Goal: Task Accomplishment & Management: Manage account settings

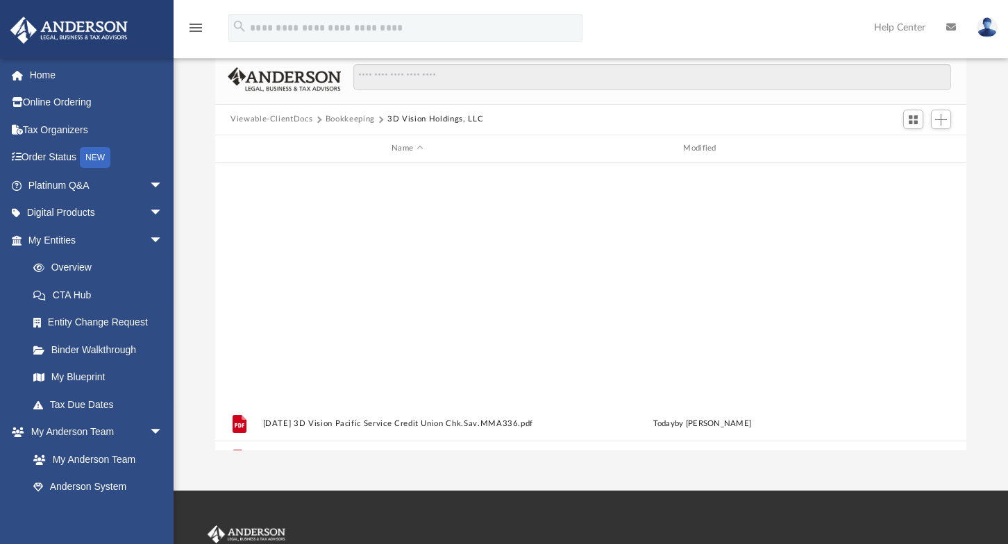
scroll to position [306, 741]
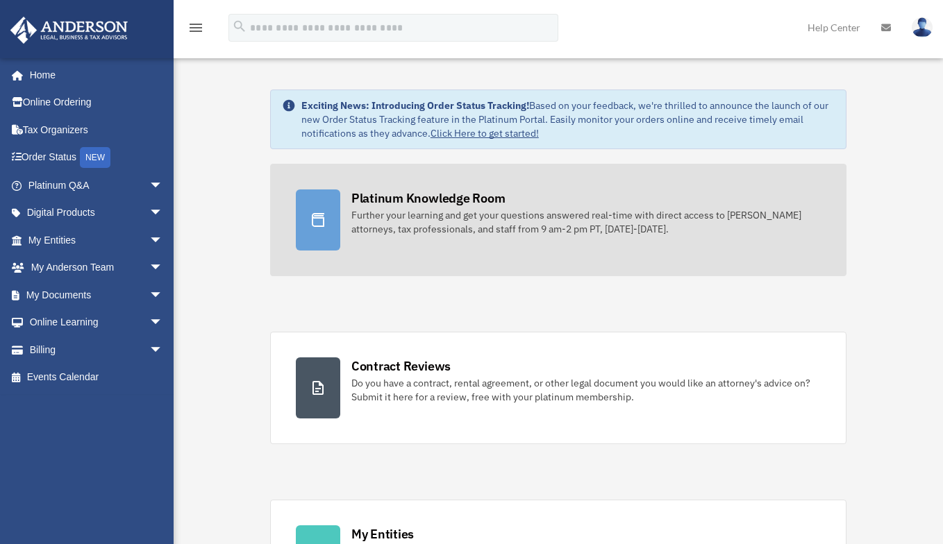
click at [401, 201] on div "Platinum Knowledge Room" at bounding box center [428, 198] width 154 height 17
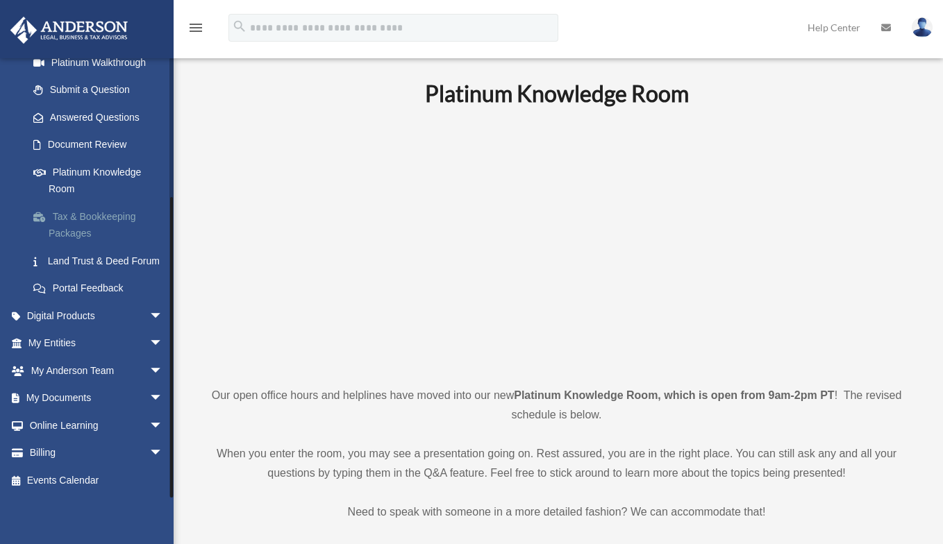
scroll to position [194, 0]
click at [149, 342] on span "arrow_drop_down" at bounding box center [163, 344] width 28 height 28
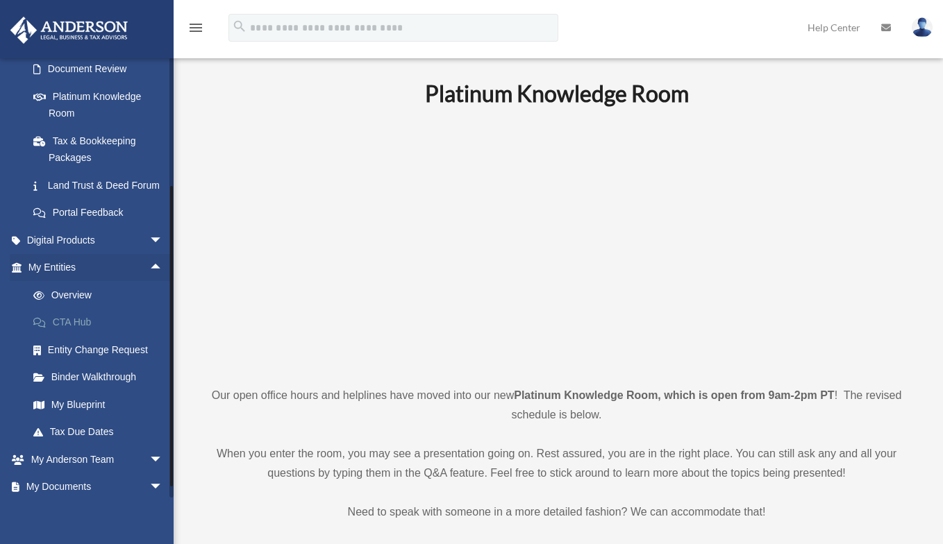
scroll to position [333, 0]
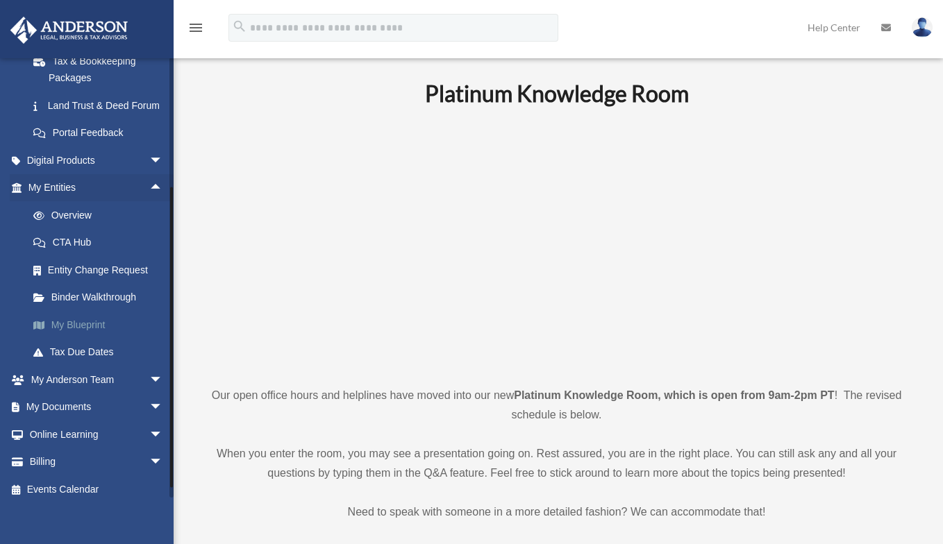
click at [115, 339] on link "My Blueprint" at bounding box center [101, 325] width 165 height 28
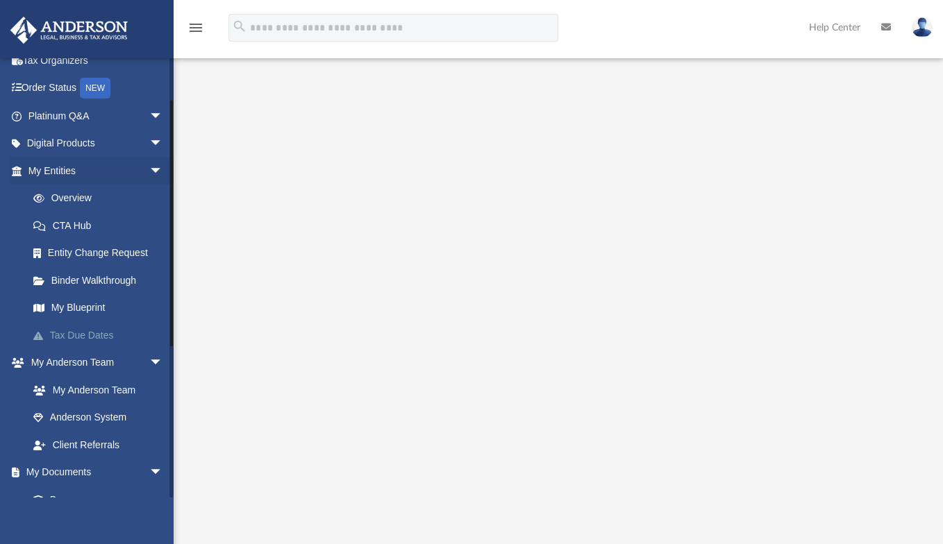
scroll to position [139, 0]
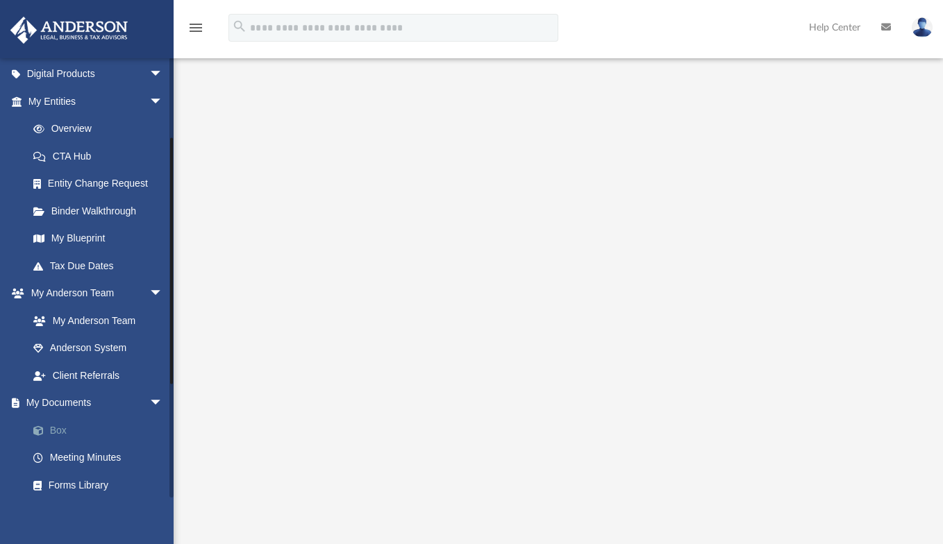
click at [53, 430] on link "Box" at bounding box center [101, 431] width 165 height 28
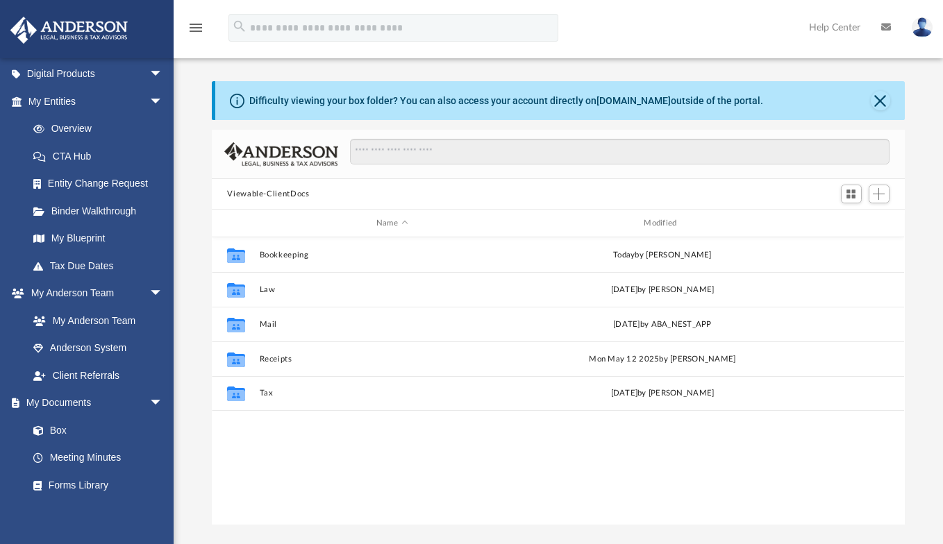
scroll to position [306, 682]
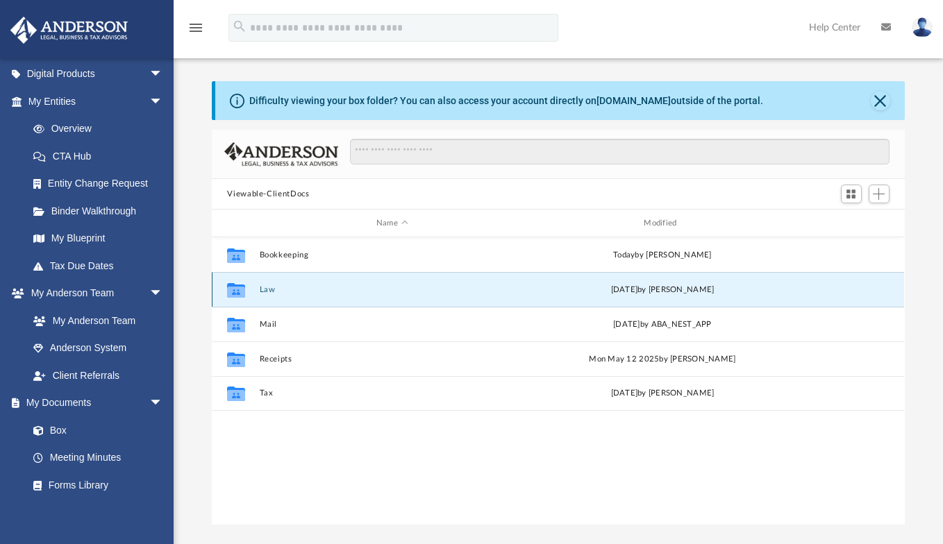
click at [263, 289] on button "Law" at bounding box center [392, 289] width 265 height 9
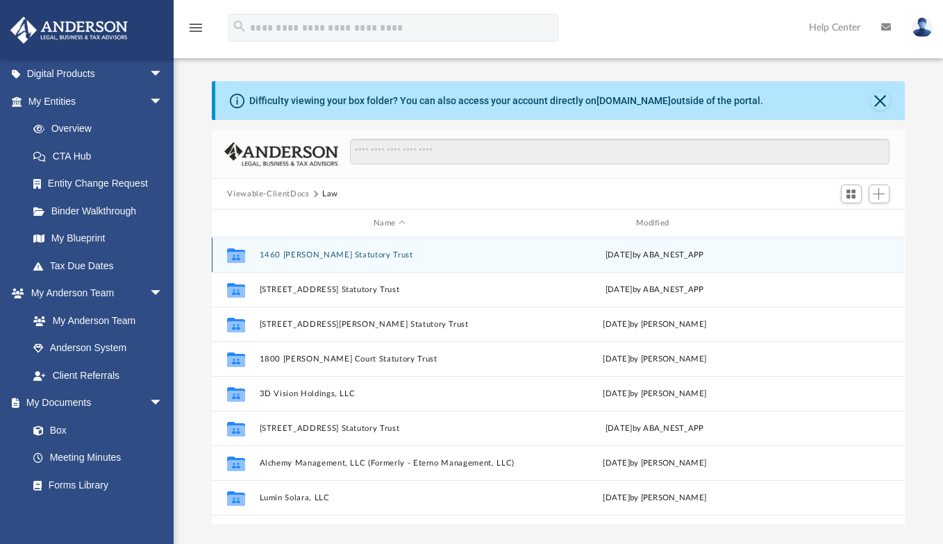
click at [357, 254] on button "1460 Brandon Dewey Statutory Trust" at bounding box center [390, 255] width 260 height 9
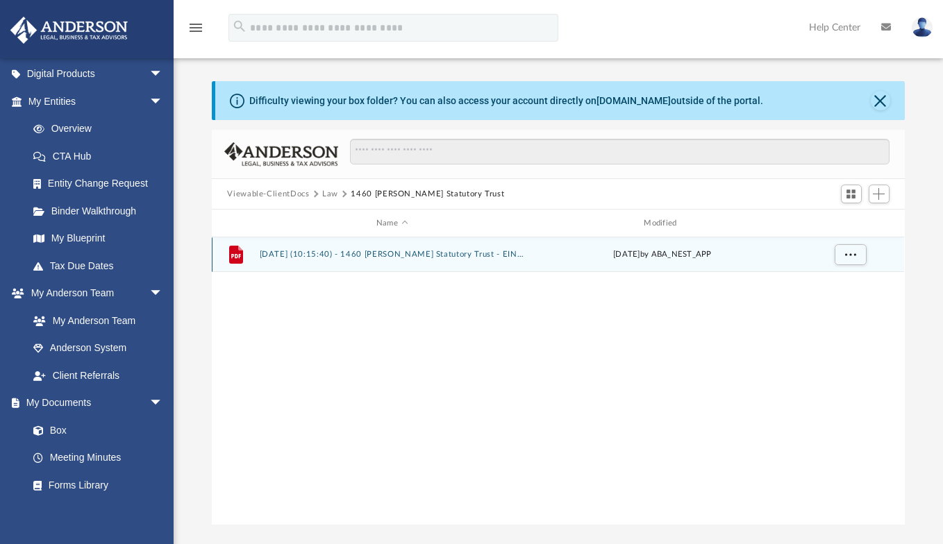
click at [400, 258] on button "2025.08.13 (10:15:40) - 1460 Brandon Dewey Statutory Trust - EIN Letter from IR…" at bounding box center [392, 254] width 265 height 9
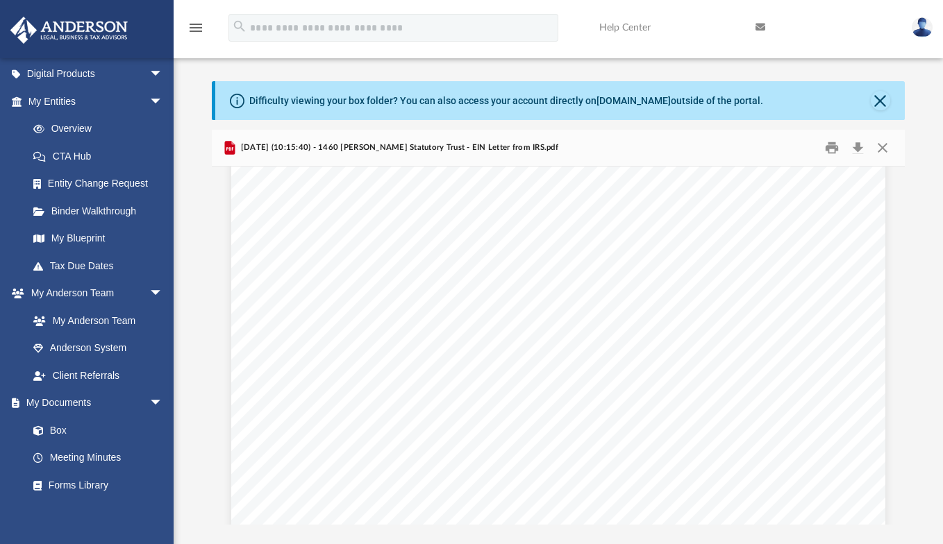
scroll to position [0, 0]
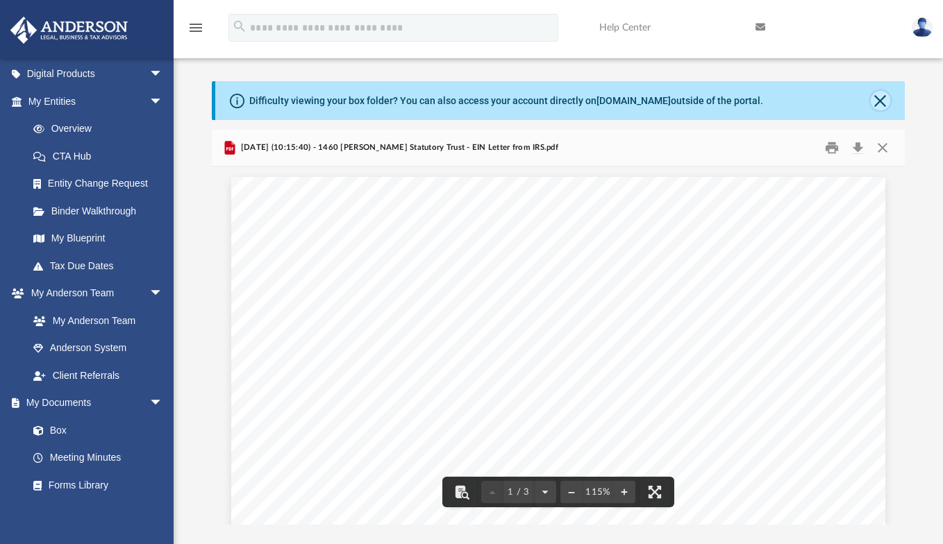
click at [876, 101] on button "Close" at bounding box center [880, 100] width 19 height 19
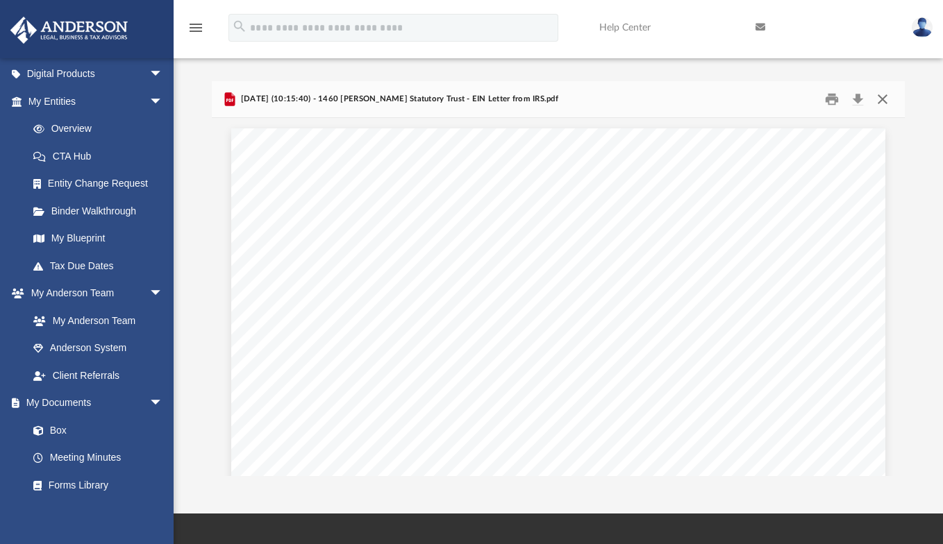
click at [881, 101] on button "Close" at bounding box center [882, 100] width 25 height 22
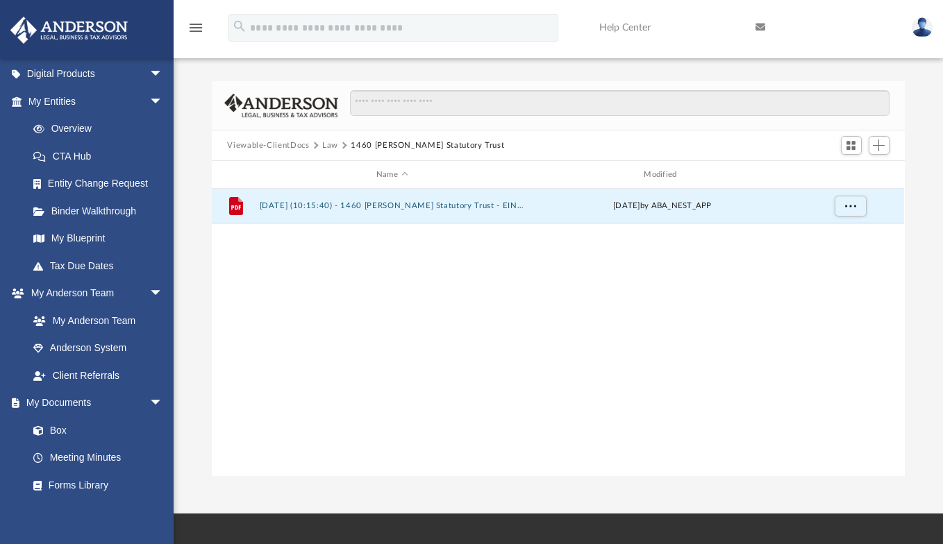
click at [322, 146] on button "Law" at bounding box center [330, 146] width 16 height 12
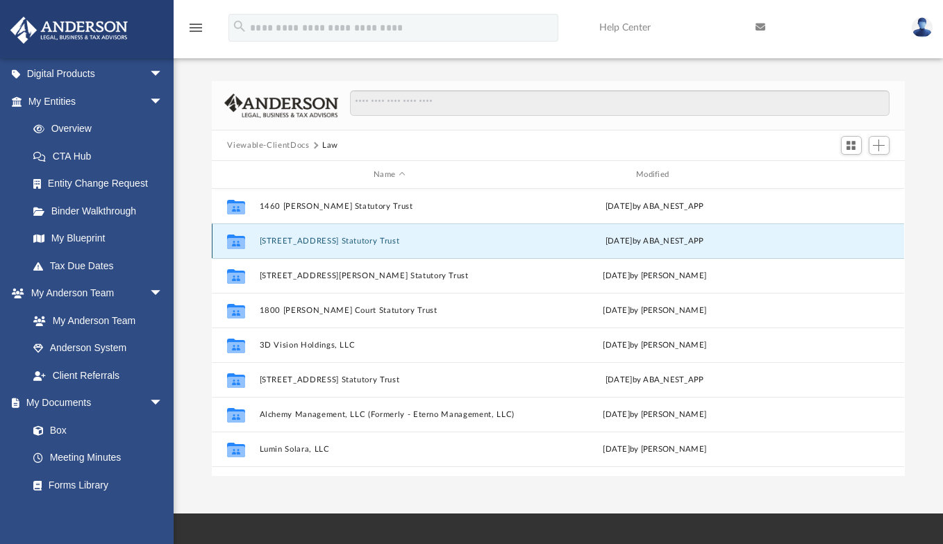
click at [307, 241] on button "[STREET_ADDRESS] Statutory Trust" at bounding box center [390, 241] width 260 height 9
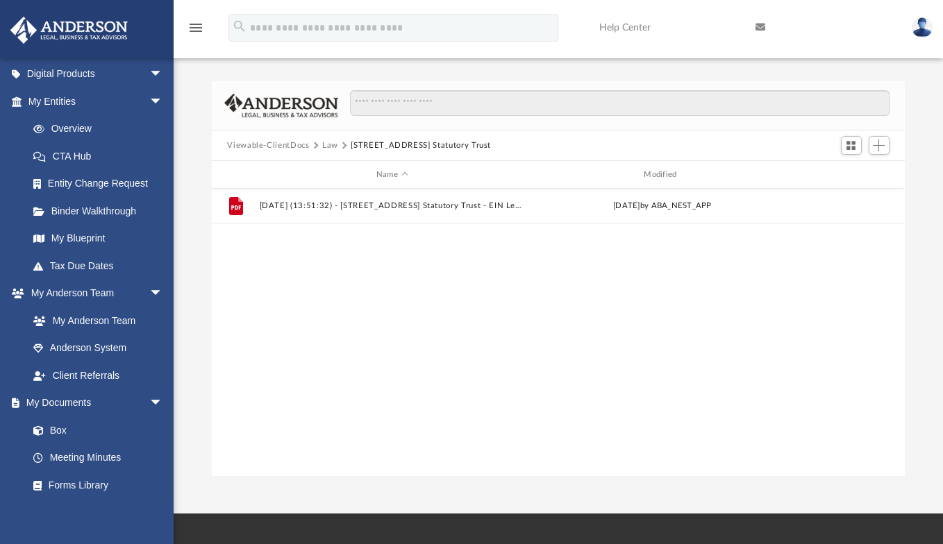
click at [330, 147] on button "Law" at bounding box center [330, 146] width 16 height 12
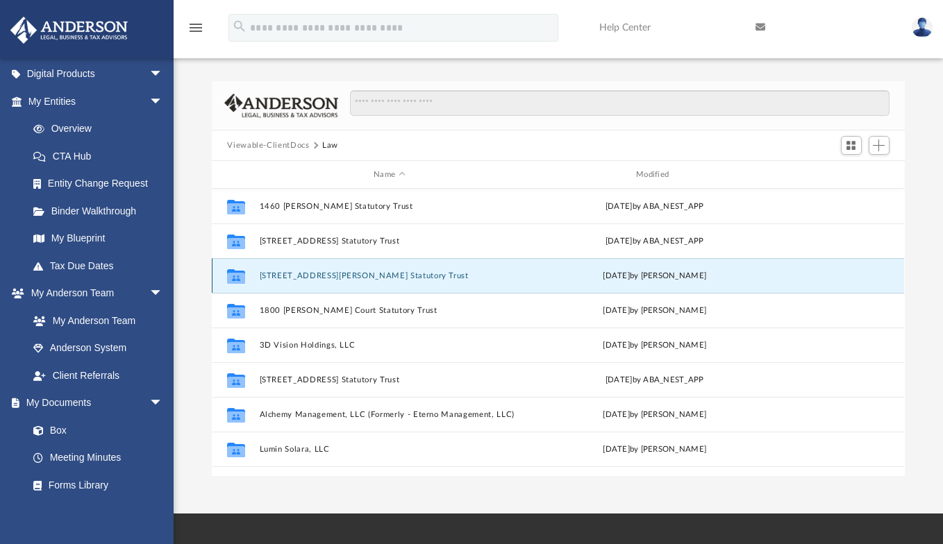
click at [318, 277] on button "1652 Swarthout Court Statutory Trust" at bounding box center [390, 276] width 260 height 9
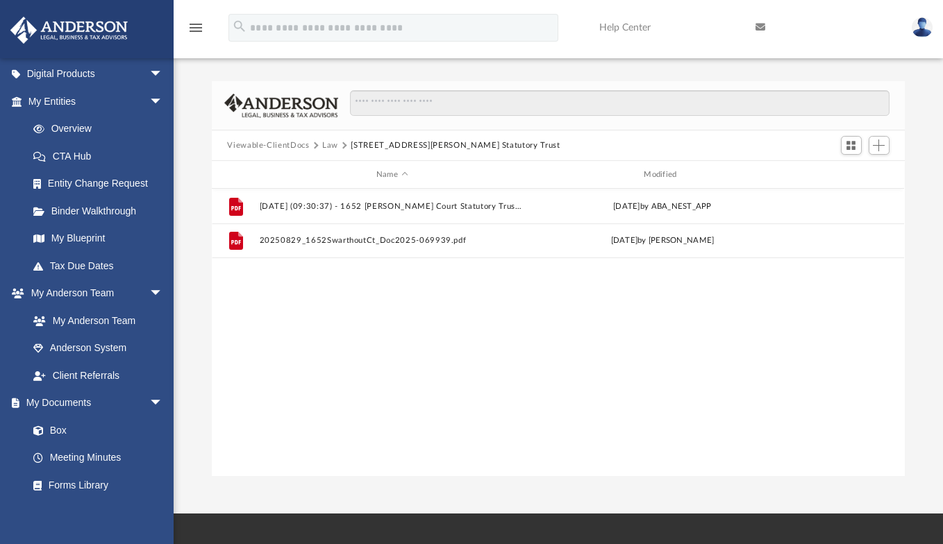
click at [330, 146] on button "Law" at bounding box center [330, 146] width 16 height 12
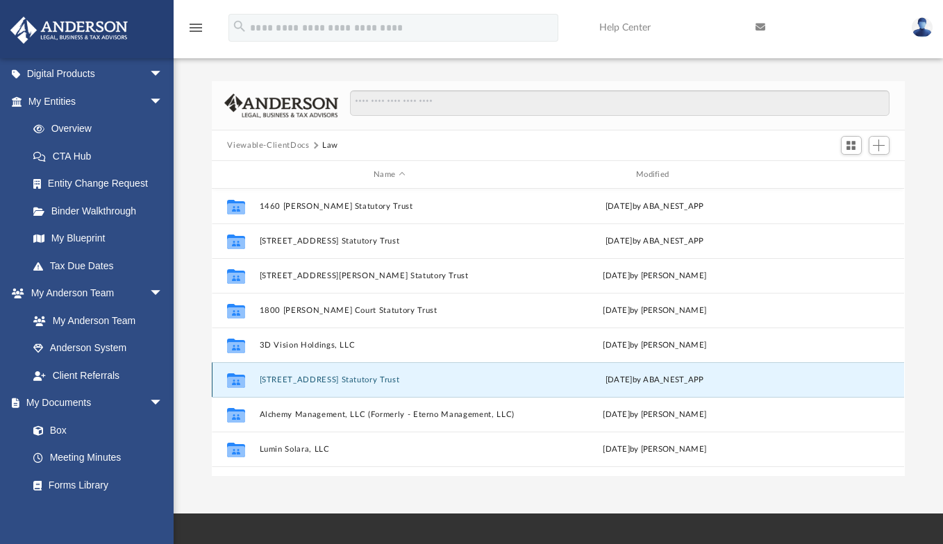
click at [331, 382] on button "[STREET_ADDRESS] Statutory Trust" at bounding box center [390, 380] width 260 height 9
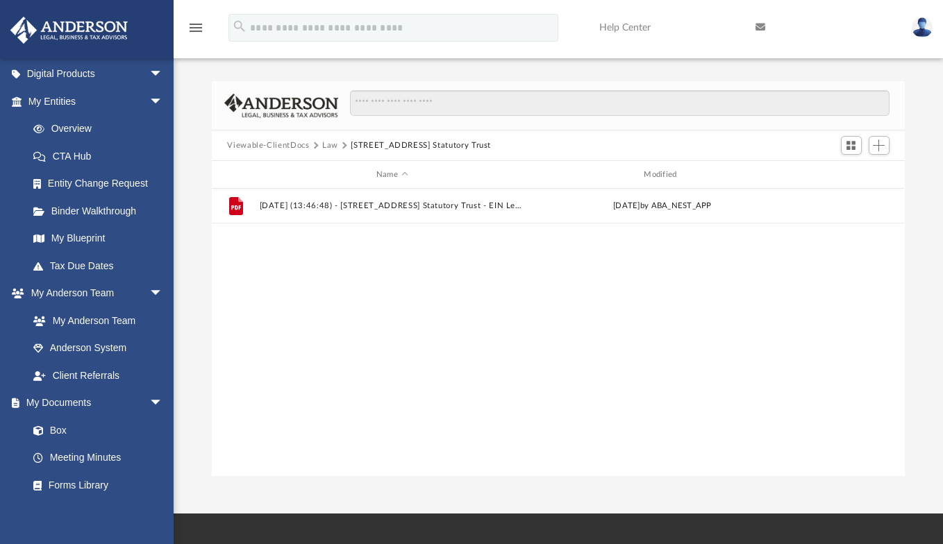
click at [330, 146] on button "Law" at bounding box center [330, 146] width 16 height 12
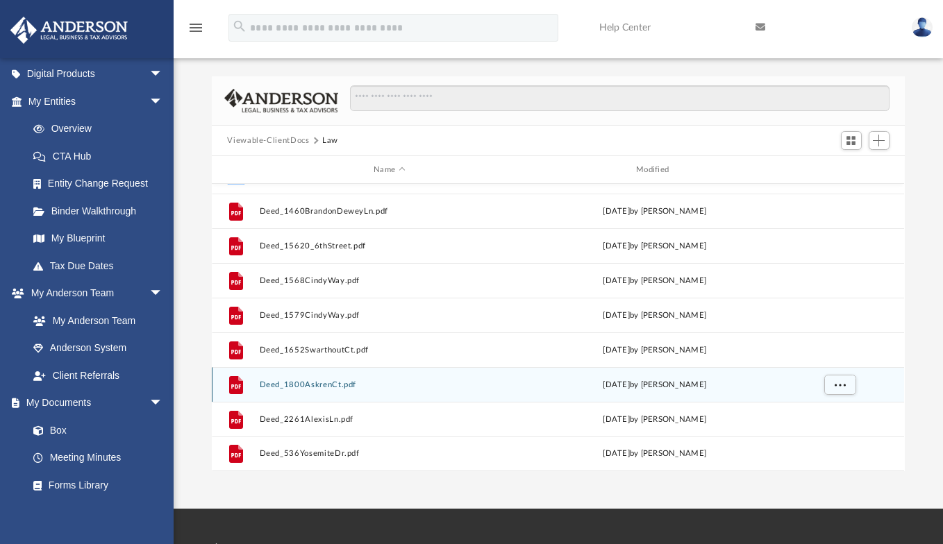
scroll to position [69, 0]
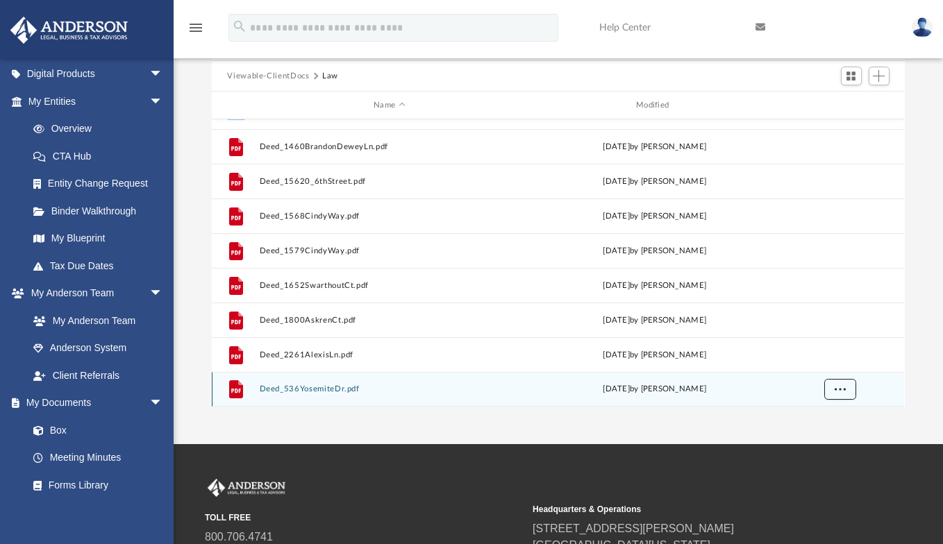
click at [836, 389] on span "More options" at bounding box center [840, 389] width 11 height 8
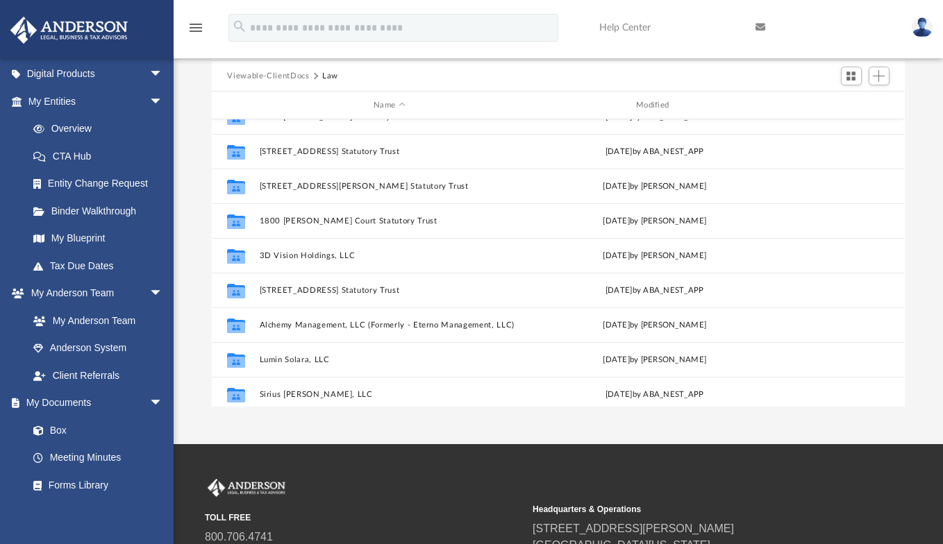
scroll to position [0, 0]
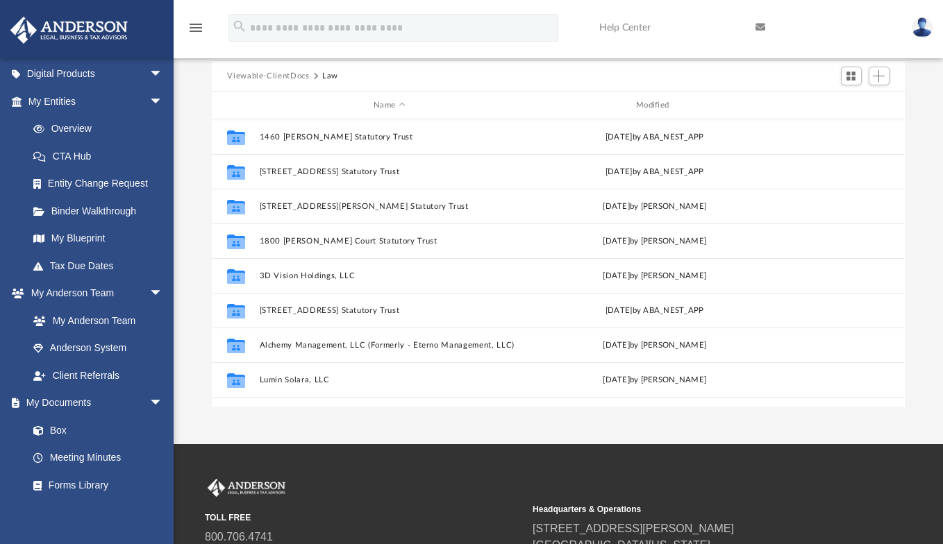
click at [305, 73] on button "Viewable-ClientDocs" at bounding box center [268, 76] width 82 height 12
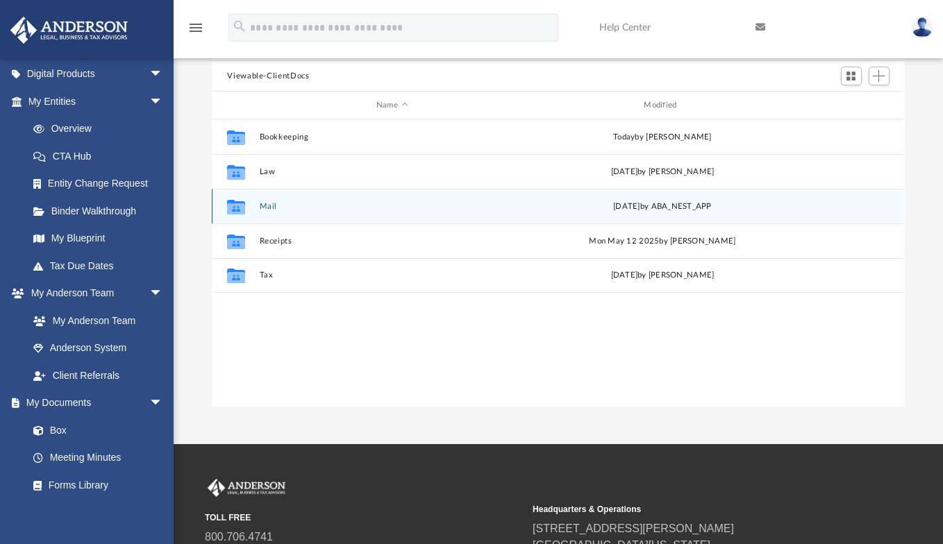
click at [267, 202] on button "Mail" at bounding box center [392, 206] width 265 height 9
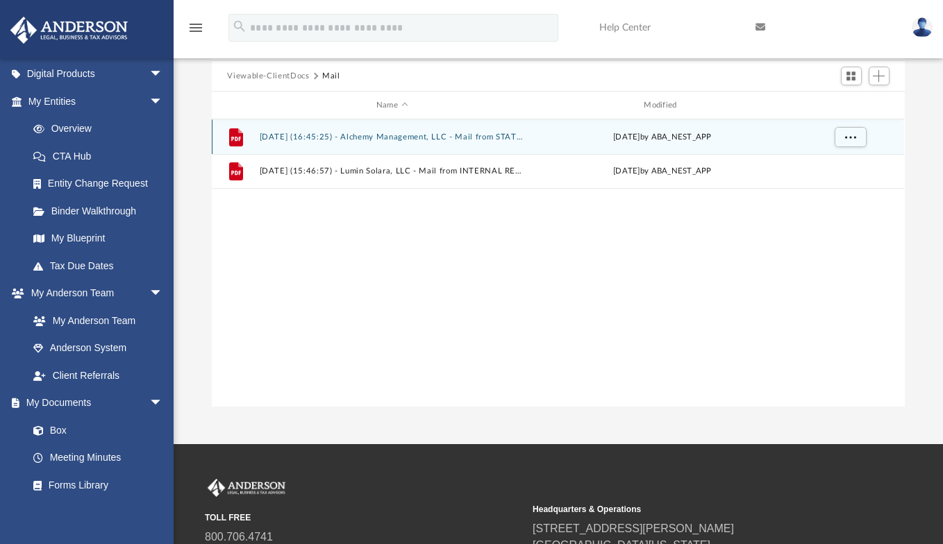
click at [396, 136] on button "2025.06.24 (16:45:25) - Alchemy Management, LLC - Mail from STATE OF CALIFORNIA…" at bounding box center [392, 137] width 265 height 9
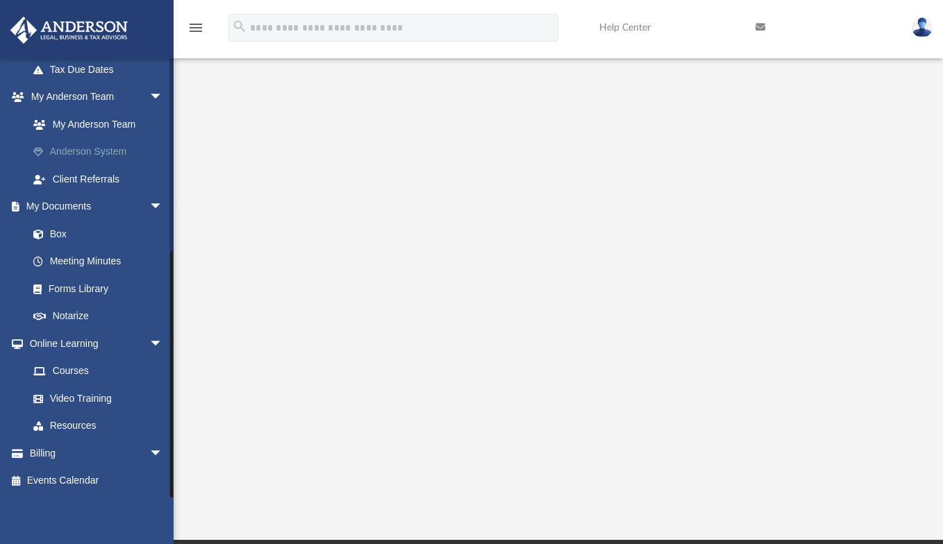
scroll to position [139, 0]
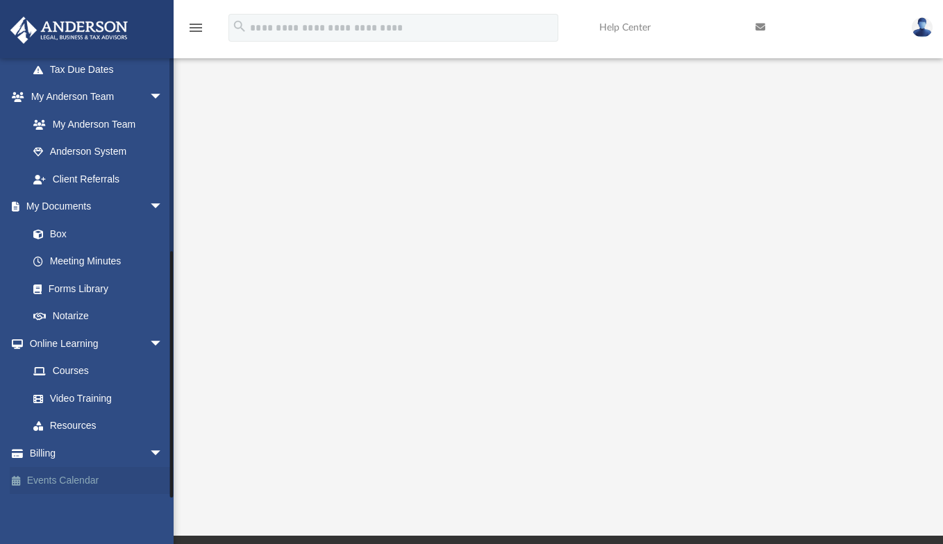
click at [83, 482] on link "Events Calendar" at bounding box center [97, 481] width 174 height 28
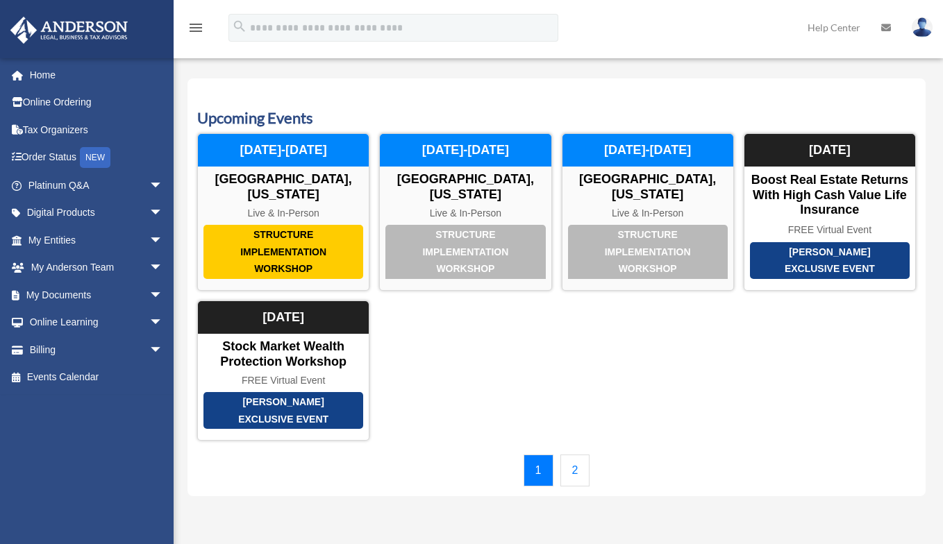
click at [875, 331] on div "Structure Implementation Workshop Las Vegas, Nevada Live & In-Person November 2…" at bounding box center [556, 287] width 719 height 308
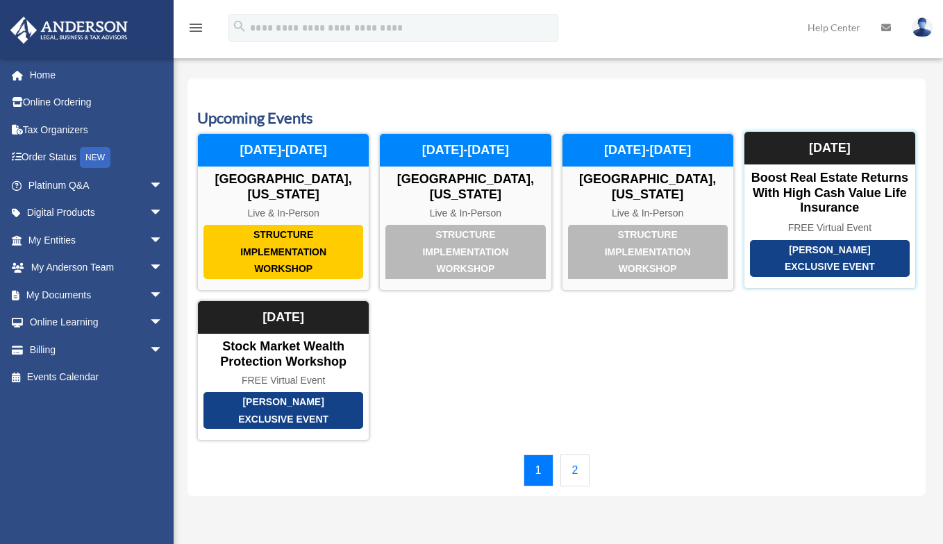
click at [858, 254] on div "Anderson Exclusive Event" at bounding box center [830, 258] width 160 height 37
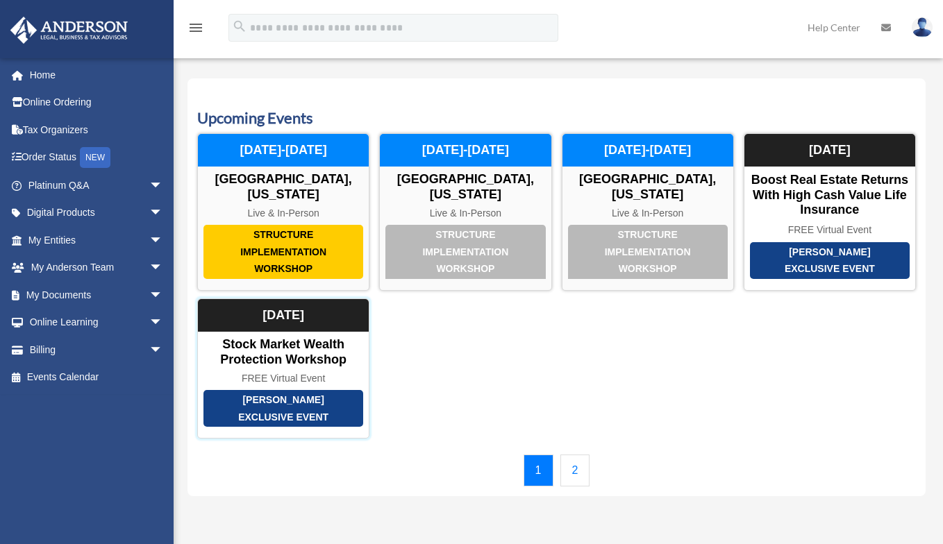
click at [273, 415] on div "Anderson Exclusive Event" at bounding box center [283, 408] width 160 height 37
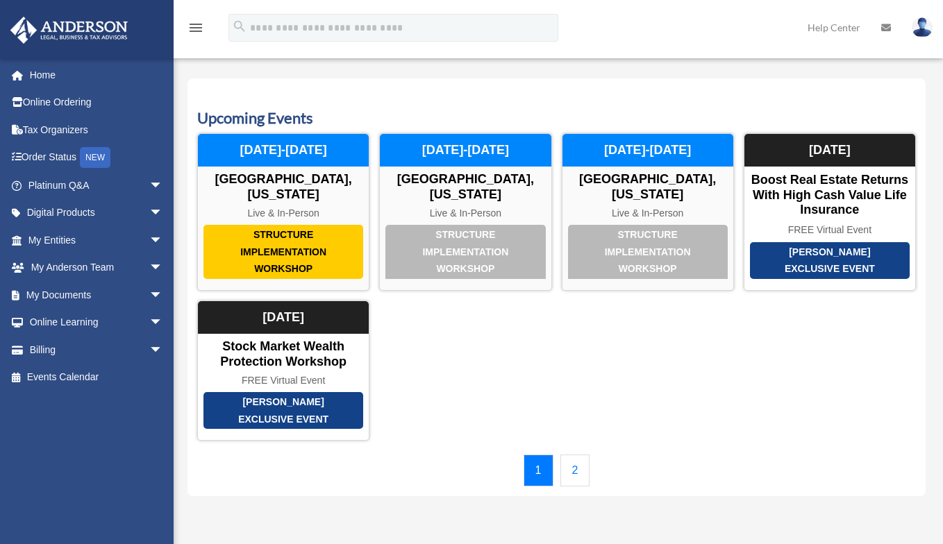
click at [576, 465] on link "2" at bounding box center [575, 471] width 30 height 32
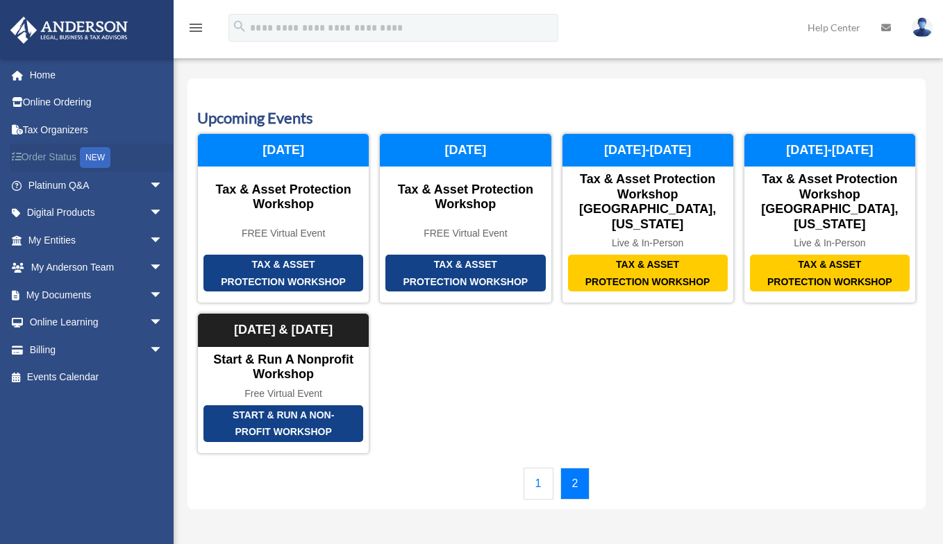
click at [72, 153] on link "Order Status NEW" at bounding box center [97, 158] width 174 height 28
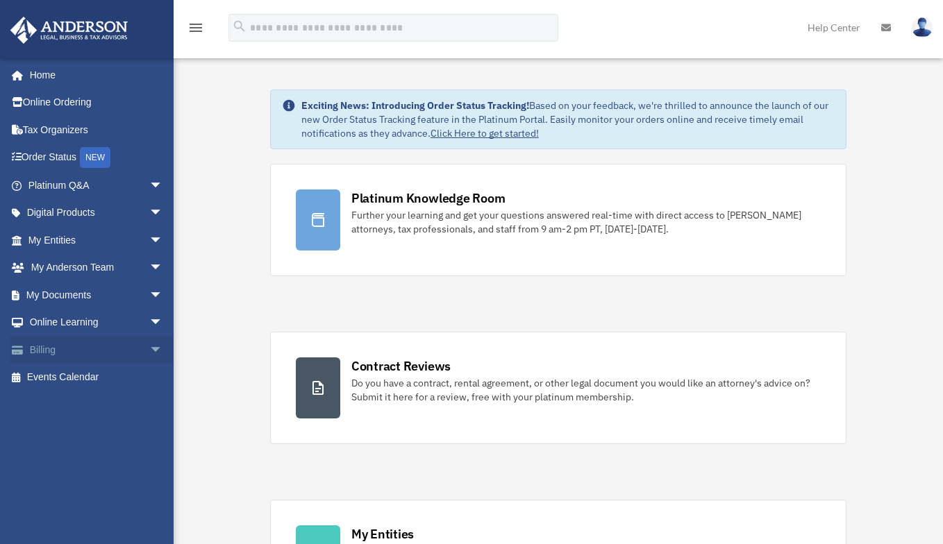
click at [117, 347] on link "Billing arrow_drop_down" at bounding box center [97, 350] width 174 height 28
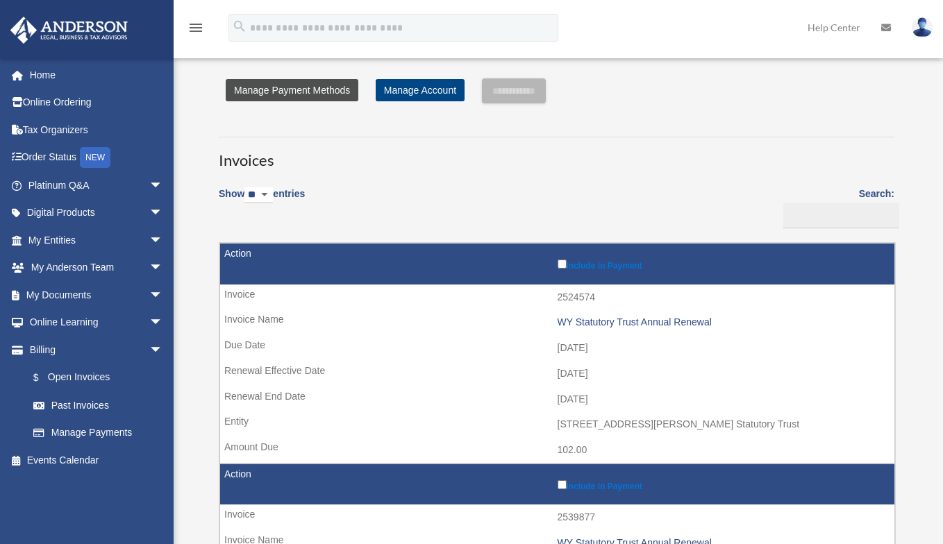
click at [337, 92] on link "Manage Payment Methods" at bounding box center [292, 90] width 133 height 22
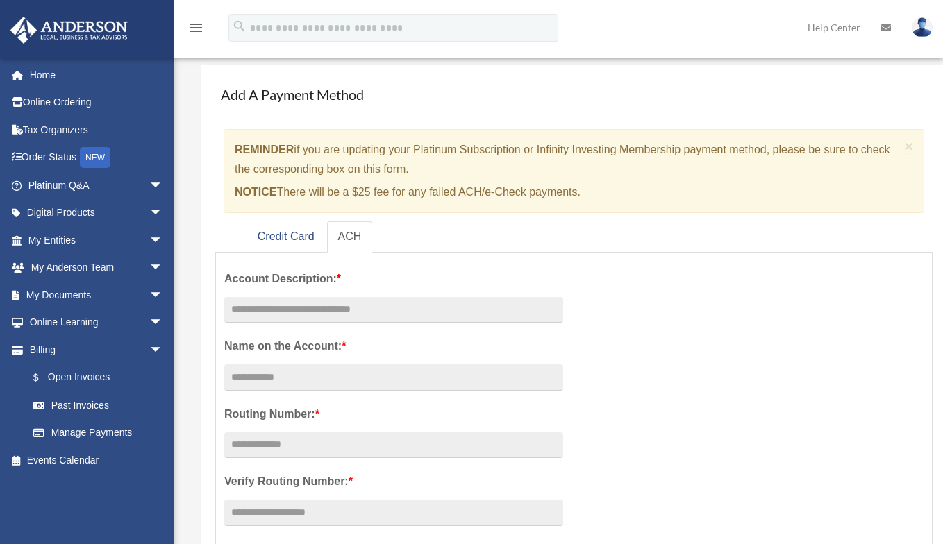
scroll to position [69, 0]
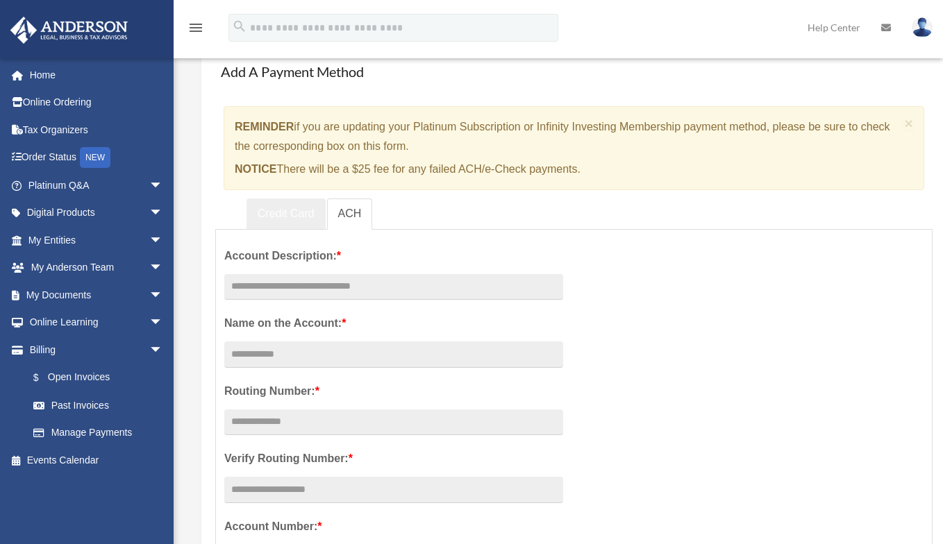
click at [290, 212] on link "Credit Card" at bounding box center [286, 214] width 79 height 31
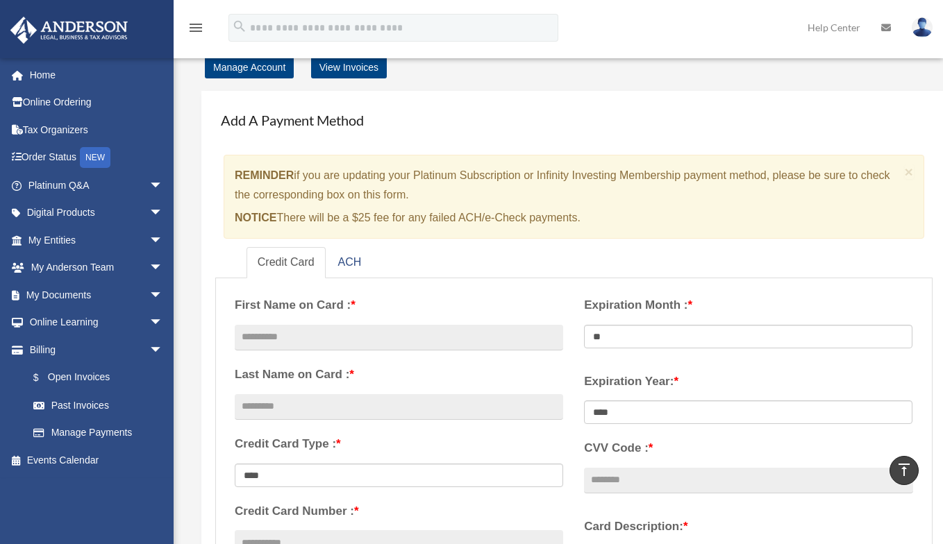
scroll to position [0, 0]
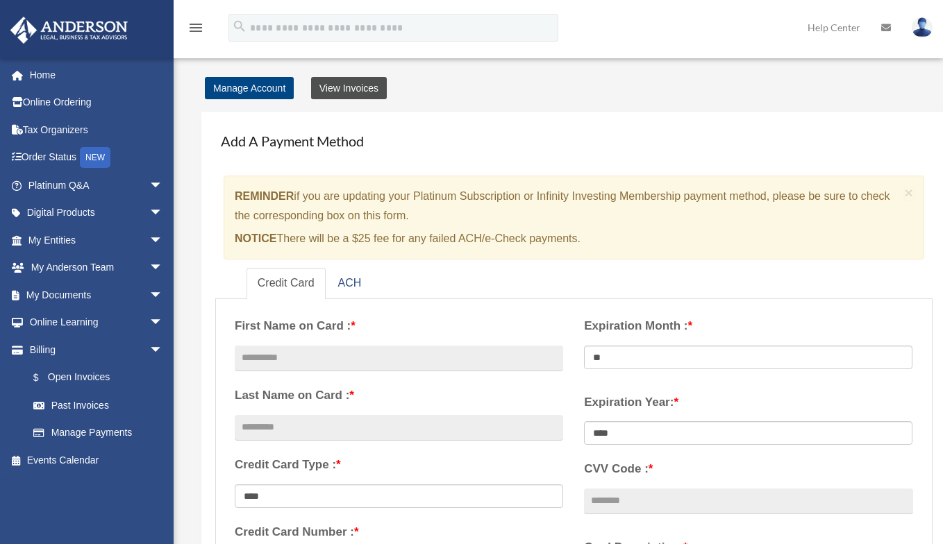
click at [364, 88] on link "View Invoices" at bounding box center [349, 88] width 76 height 22
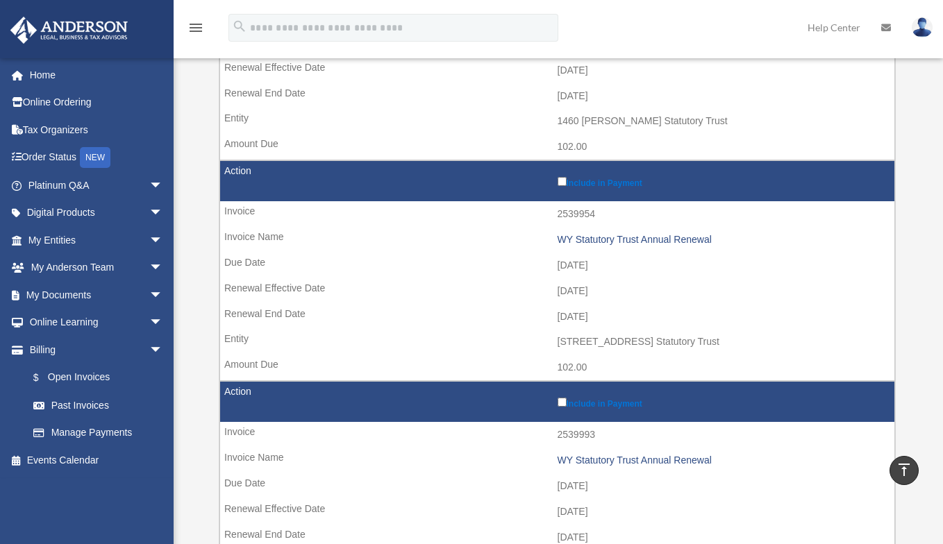
scroll to position [1181, 0]
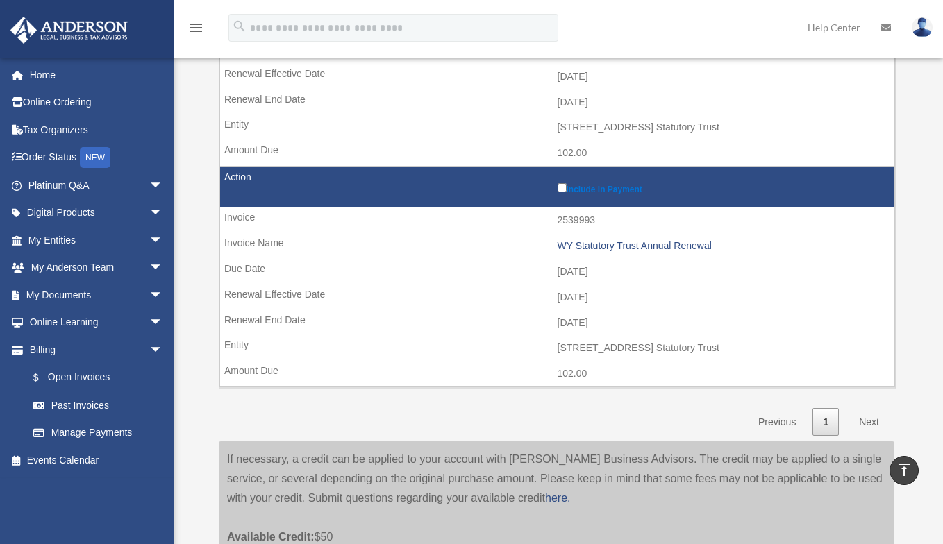
click at [870, 421] on link "Next" at bounding box center [869, 422] width 41 height 28
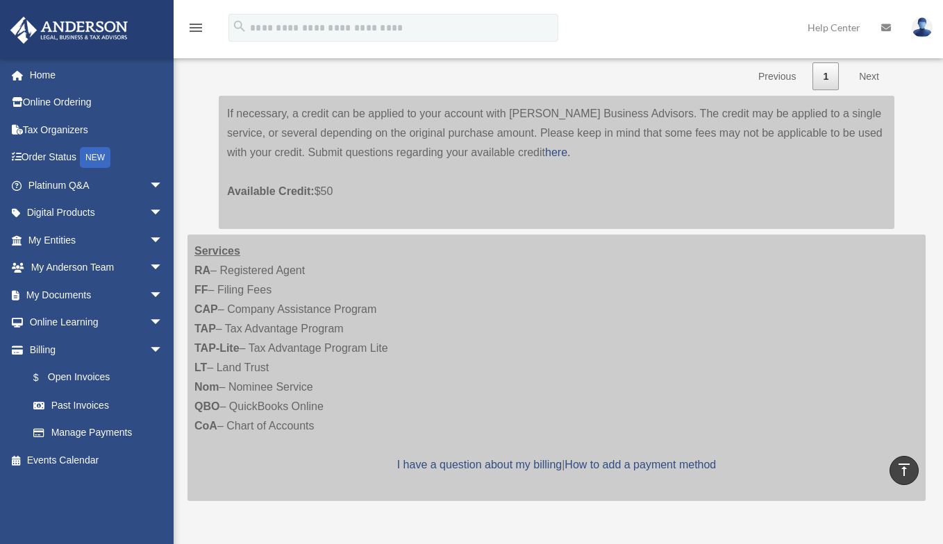
scroll to position [1528, 0]
